Goal: Information Seeking & Learning: Learn about a topic

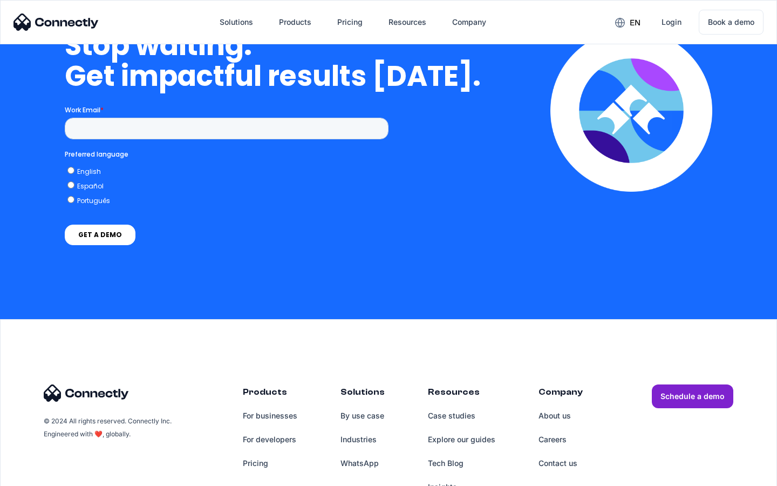
scroll to position [3138, 0]
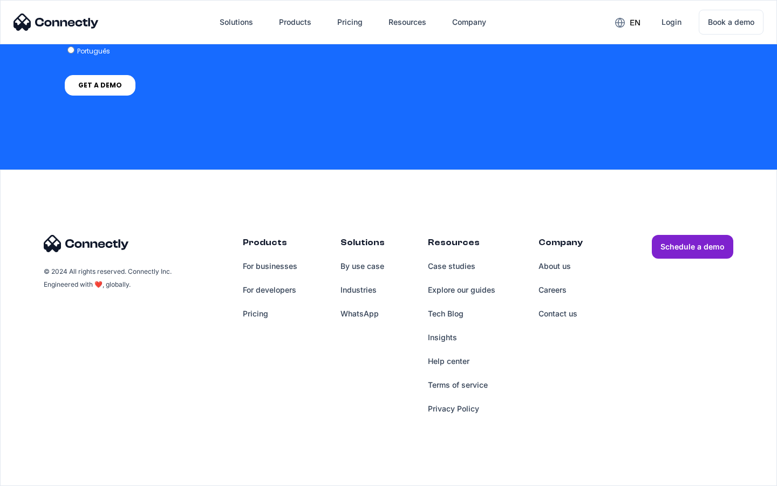
scroll to position [4439, 0]
